Goal: Navigation & Orientation: Find specific page/section

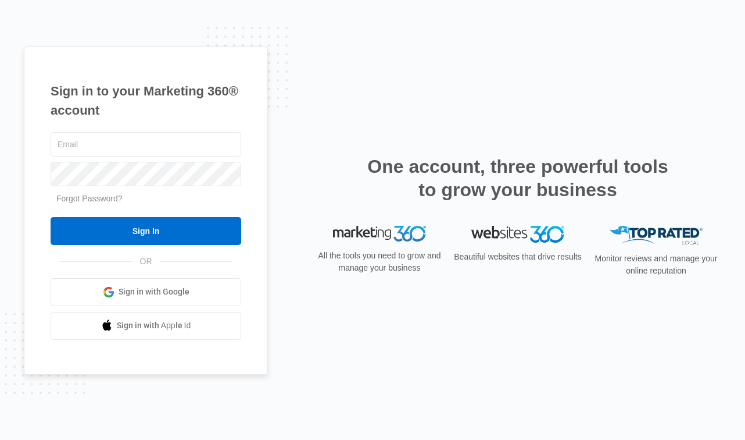
click at [141, 288] on span "Sign in with Google" at bounding box center [154, 291] width 71 height 12
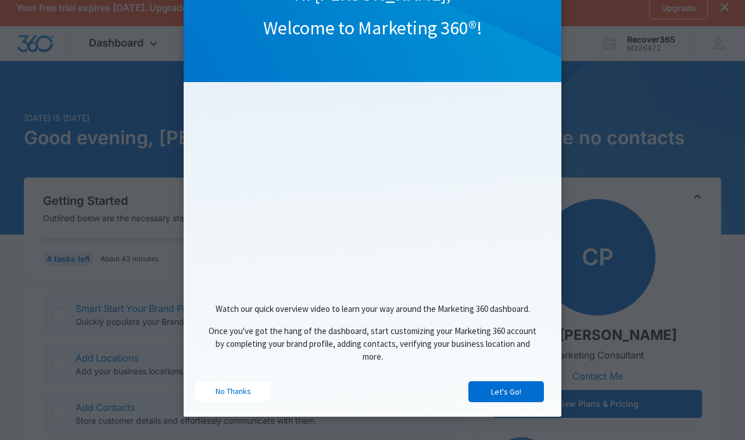
scroll to position [52, 0]
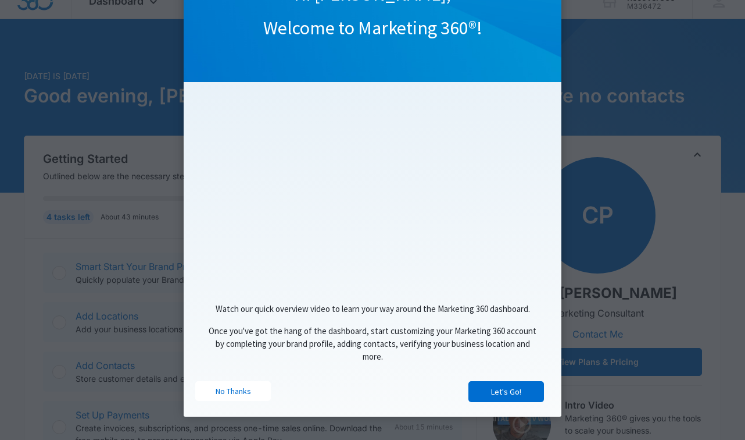
click at [224, 401] on div "No Thanks" at bounding box center [283, 393] width 177 height 24
click at [235, 393] on link "No Thanks" at bounding box center [233, 391] width 76 height 20
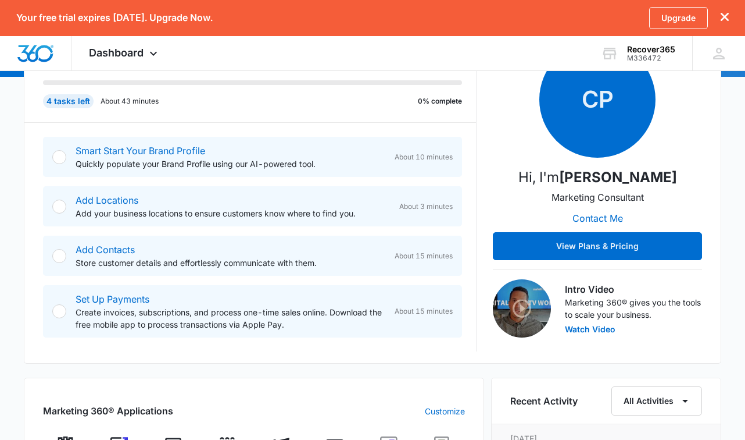
scroll to position [249, 0]
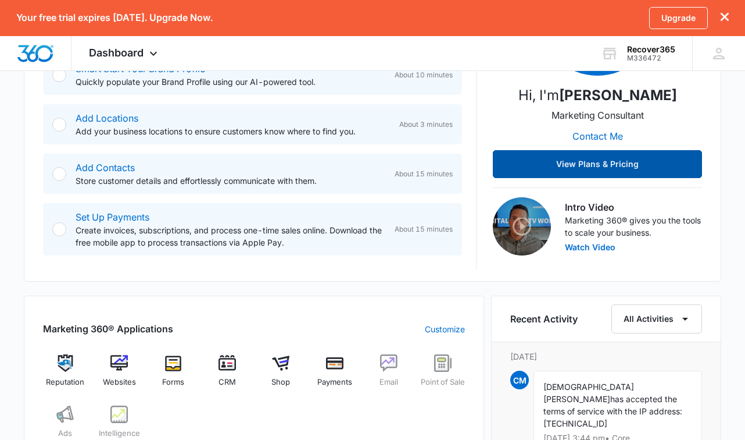
click at [579, 167] on button "View Plans & Pricing" at bounding box center [597, 164] width 209 height 28
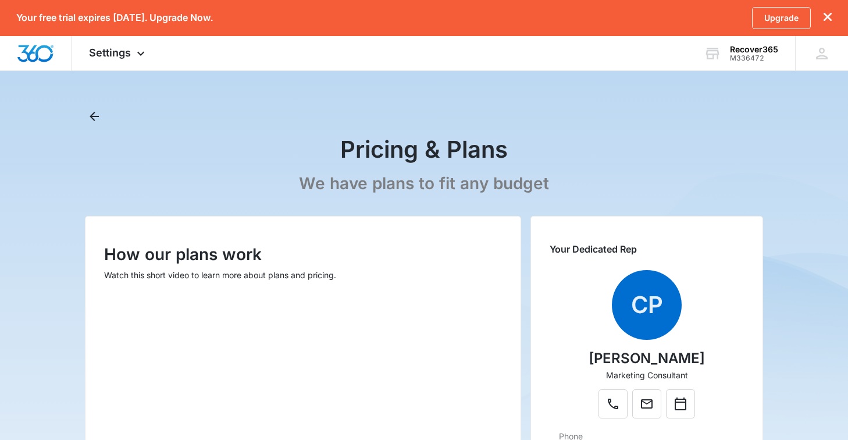
click at [745, 16] on icon "dismiss this dialog" at bounding box center [827, 17] width 8 height 8
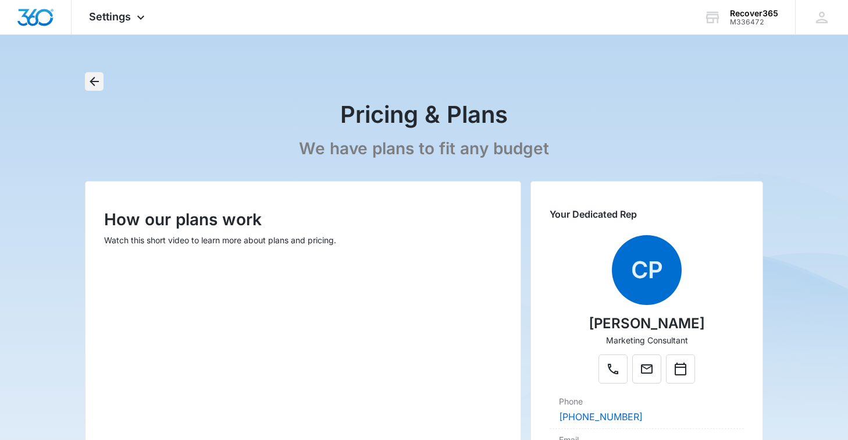
click at [96, 78] on icon "Back" at bounding box center [94, 81] width 14 height 14
click at [95, 83] on icon "Back" at bounding box center [94, 81] width 14 height 14
click at [95, 76] on icon "Back" at bounding box center [94, 81] width 14 height 14
click at [154, 16] on icon at bounding box center [154, 20] width 14 height 14
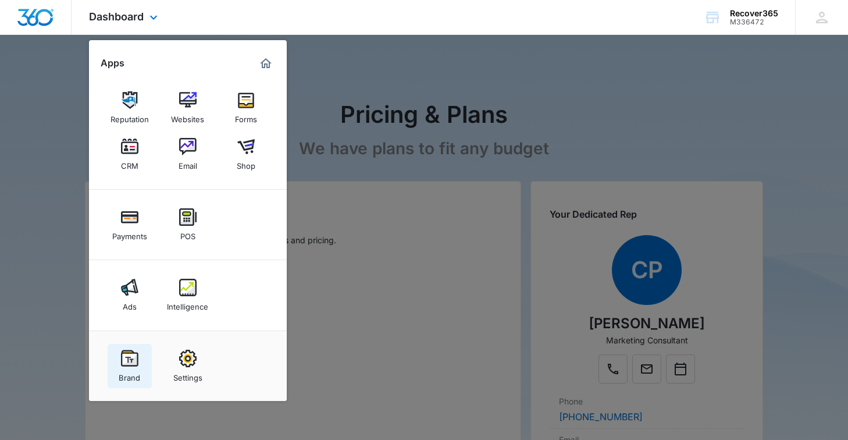
click at [124, 365] on img at bounding box center [129, 357] width 17 height 17
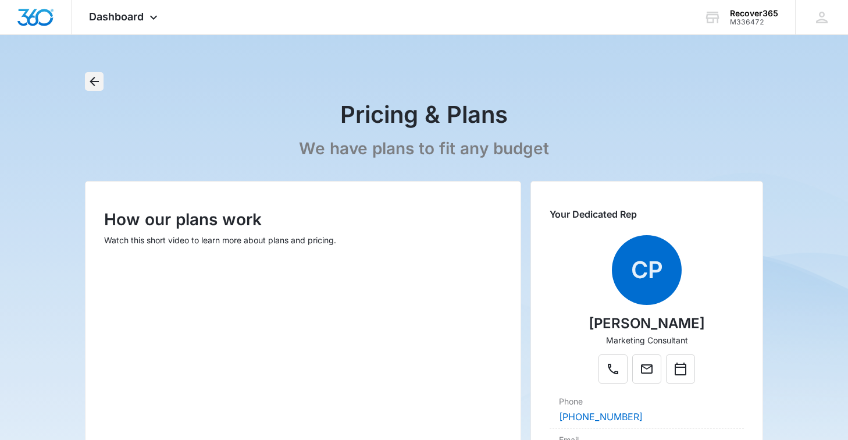
click at [100, 82] on icon "Back" at bounding box center [94, 81] width 14 height 14
click at [141, 24] on div "Dashboard Apps Reputation Websites Forms CRM Email Shop Payments POS Ads Intell…" at bounding box center [125, 17] width 106 height 34
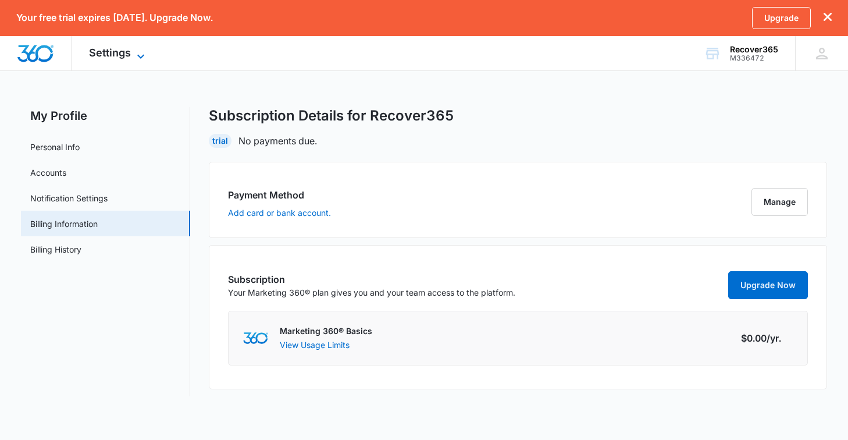
click at [143, 55] on icon at bounding box center [140, 56] width 7 height 4
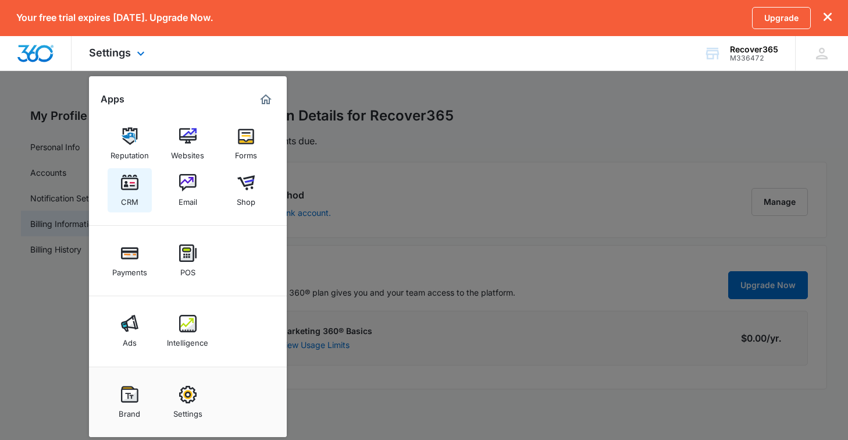
click at [122, 198] on div "CRM" at bounding box center [129, 198] width 17 height 15
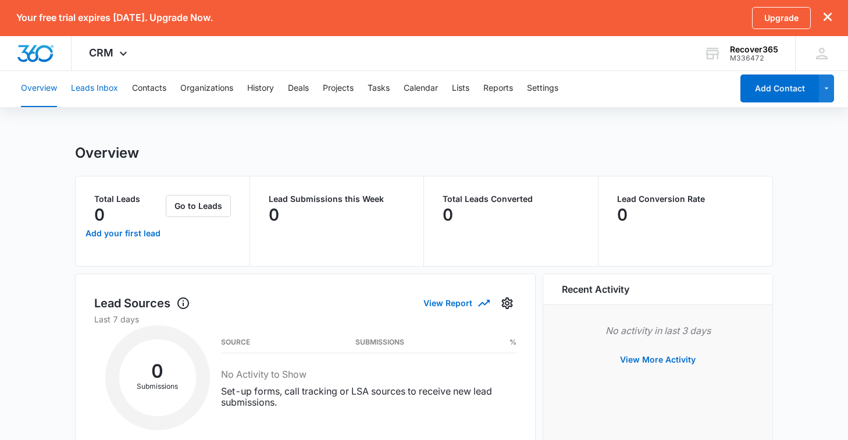
click at [84, 94] on button "Leads Inbox" at bounding box center [94, 88] width 47 height 37
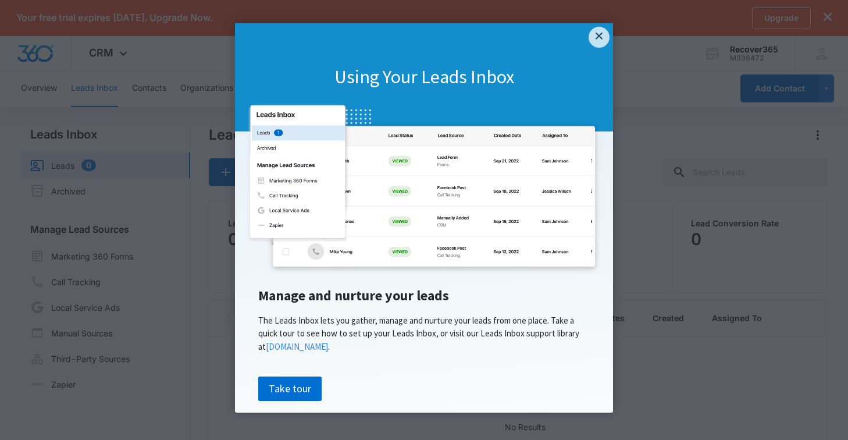
click at [592, 49] on div "Using Your Leads Inbox" at bounding box center [424, 77] width 378 height 108
click at [592, 42] on link "×" at bounding box center [598, 37] width 21 height 21
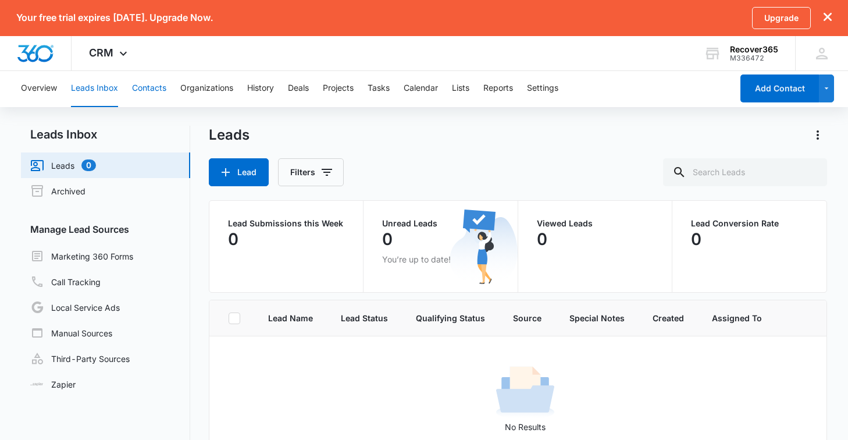
click at [151, 86] on button "Contacts" at bounding box center [149, 88] width 34 height 37
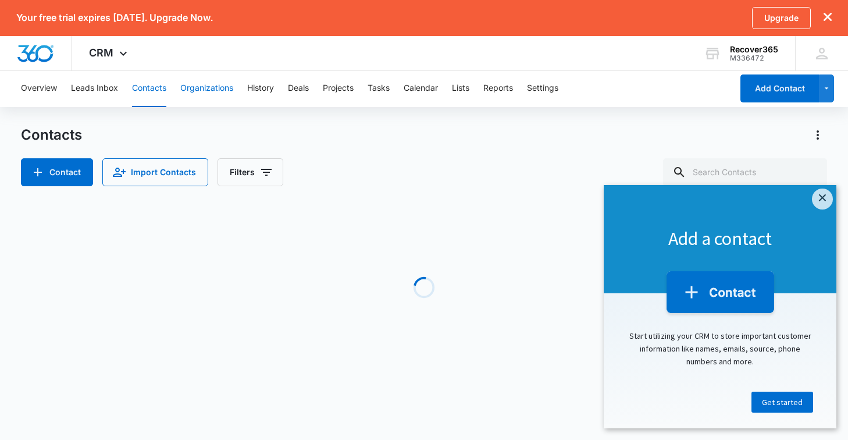
click at [220, 87] on button "Organizations" at bounding box center [206, 88] width 53 height 37
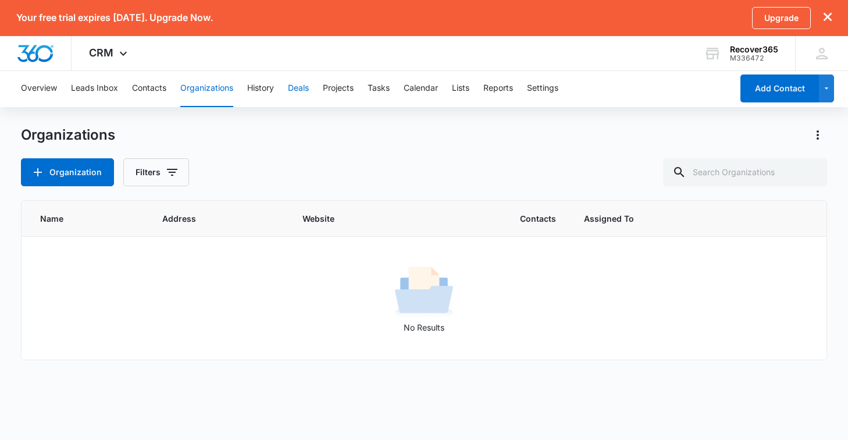
click at [302, 86] on button "Deals" at bounding box center [298, 88] width 21 height 37
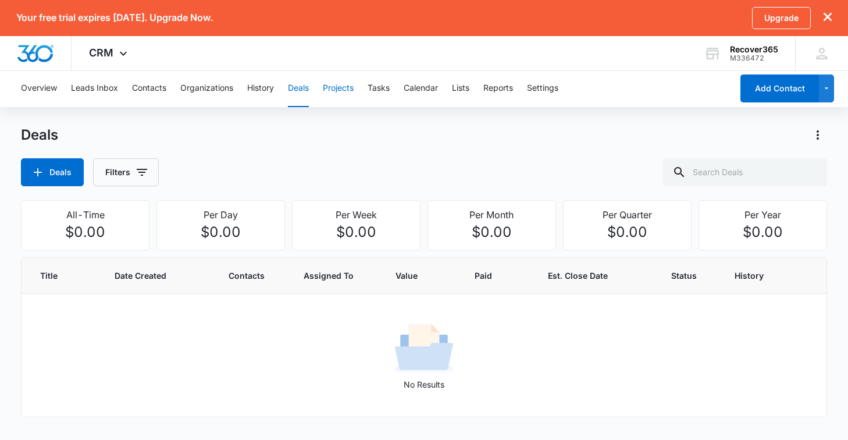
click at [346, 89] on button "Projects" at bounding box center [338, 88] width 31 height 37
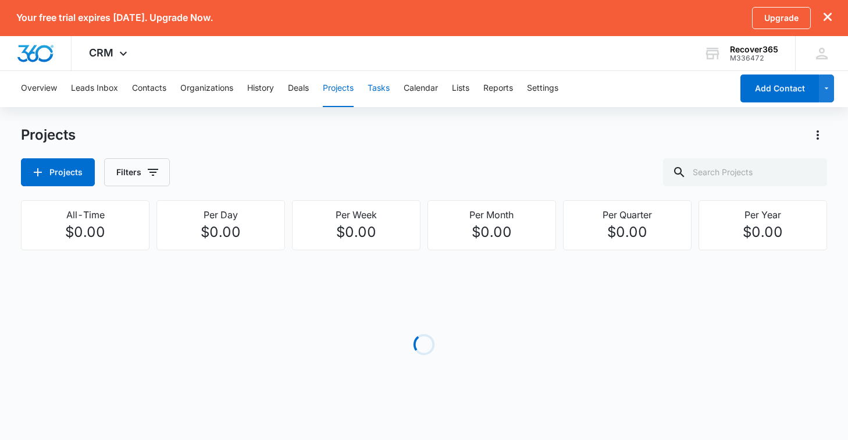
click at [372, 90] on button "Tasks" at bounding box center [378, 88] width 22 height 37
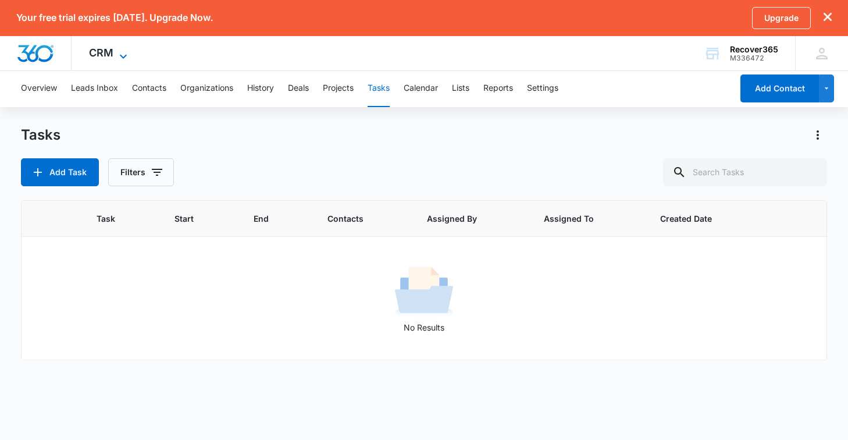
click at [95, 50] on span "CRM" at bounding box center [101, 53] width 24 height 12
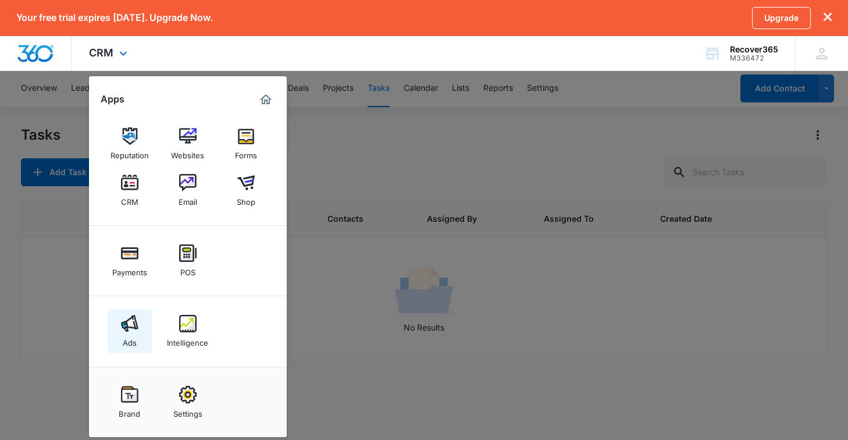
click at [126, 328] on img at bounding box center [129, 323] width 17 height 17
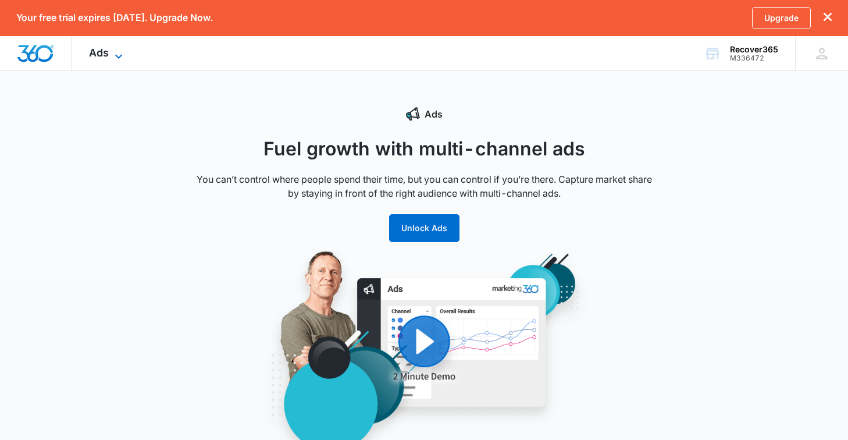
click at [113, 59] on icon at bounding box center [119, 56] width 14 height 14
